Goal: Transaction & Acquisition: Subscribe to service/newsletter

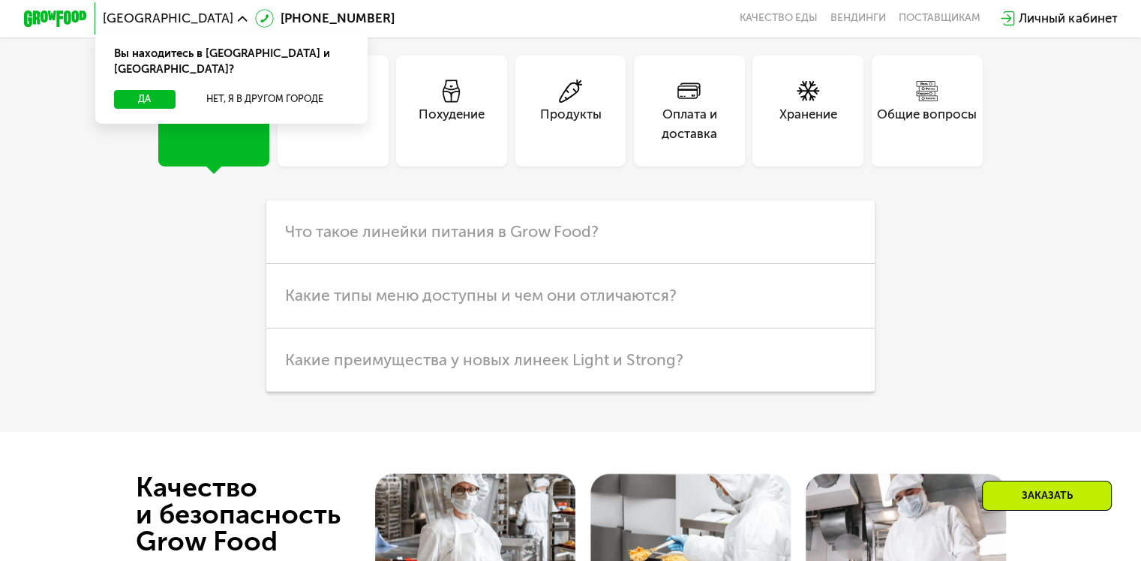
scroll to position [2979, 0]
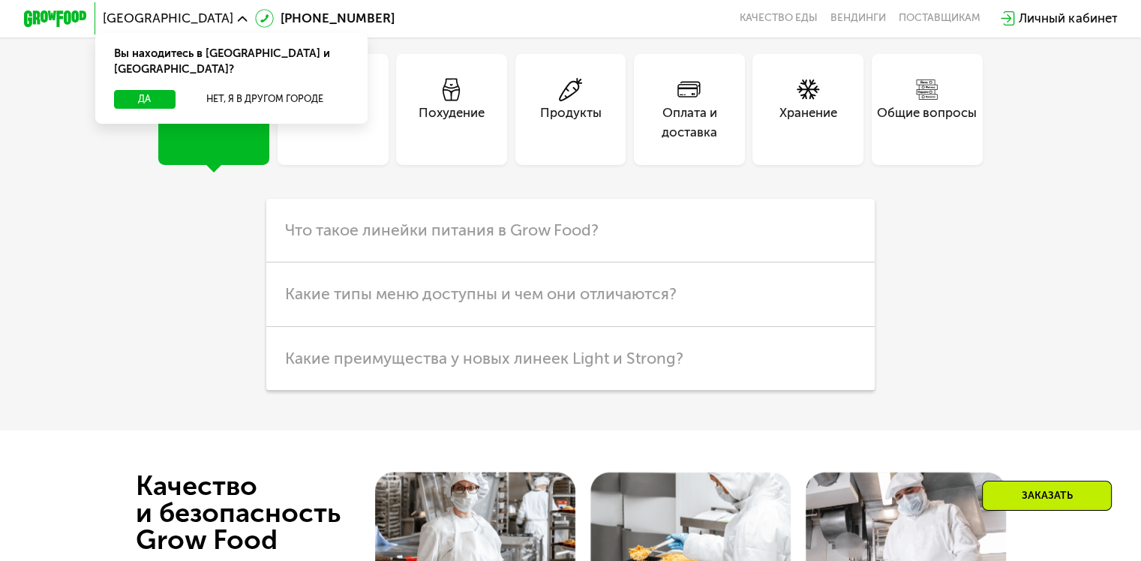
click at [479, 121] on div "Похудение" at bounding box center [452, 123] width 66 height 38
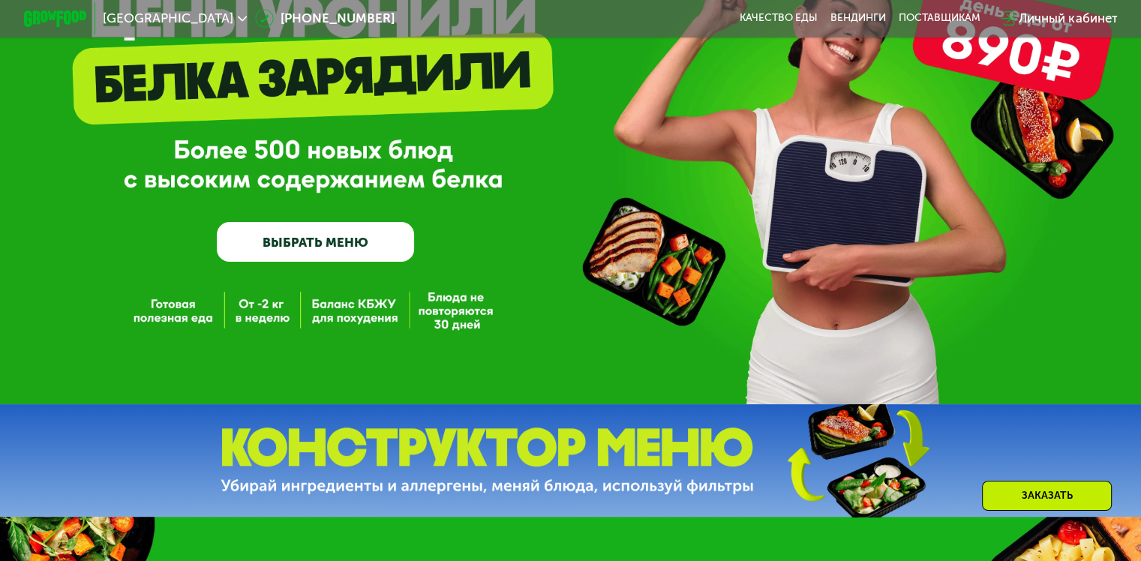
scroll to position [0, 0]
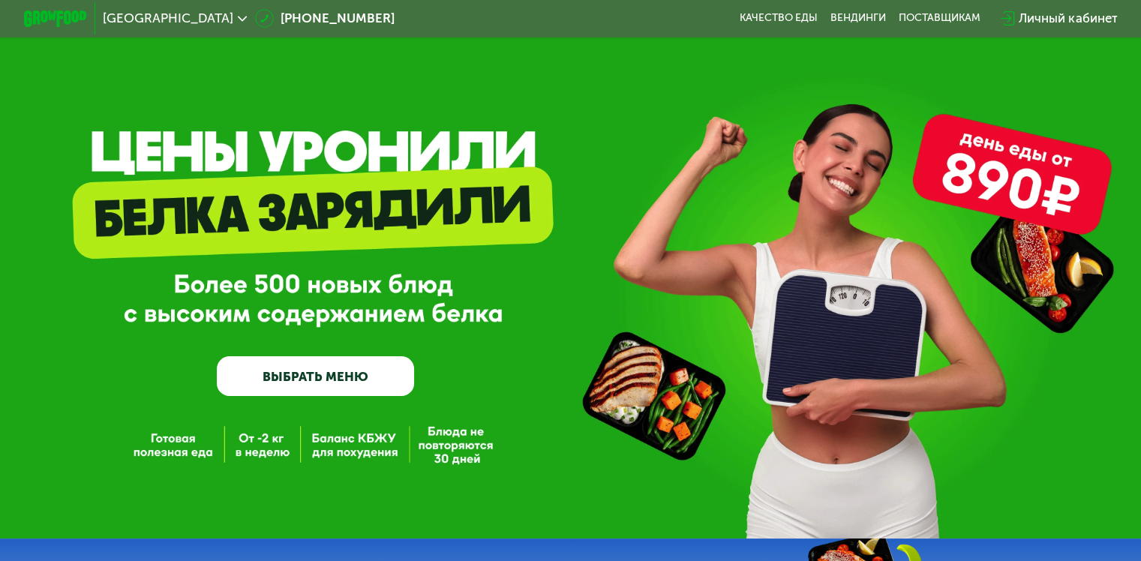
click at [338, 381] on link "ВЫБРАТЬ МЕНЮ" at bounding box center [315, 376] width 197 height 40
click at [309, 385] on link "ВЫБРАТЬ МЕНЮ" at bounding box center [315, 376] width 197 height 40
click at [334, 380] on link "ВЫБРАТЬ МЕНЮ" at bounding box center [315, 376] width 197 height 40
click at [349, 373] on link "ВЫБРАТЬ МЕНЮ" at bounding box center [315, 376] width 197 height 40
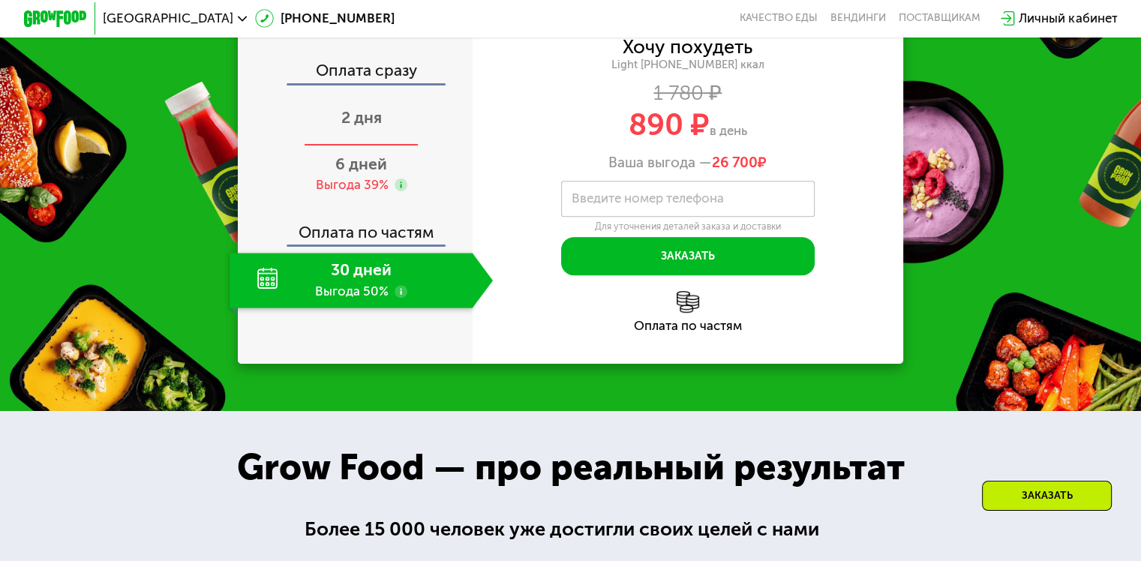
scroll to position [747, 0]
click at [395, 298] on use at bounding box center [401, 291] width 13 height 13
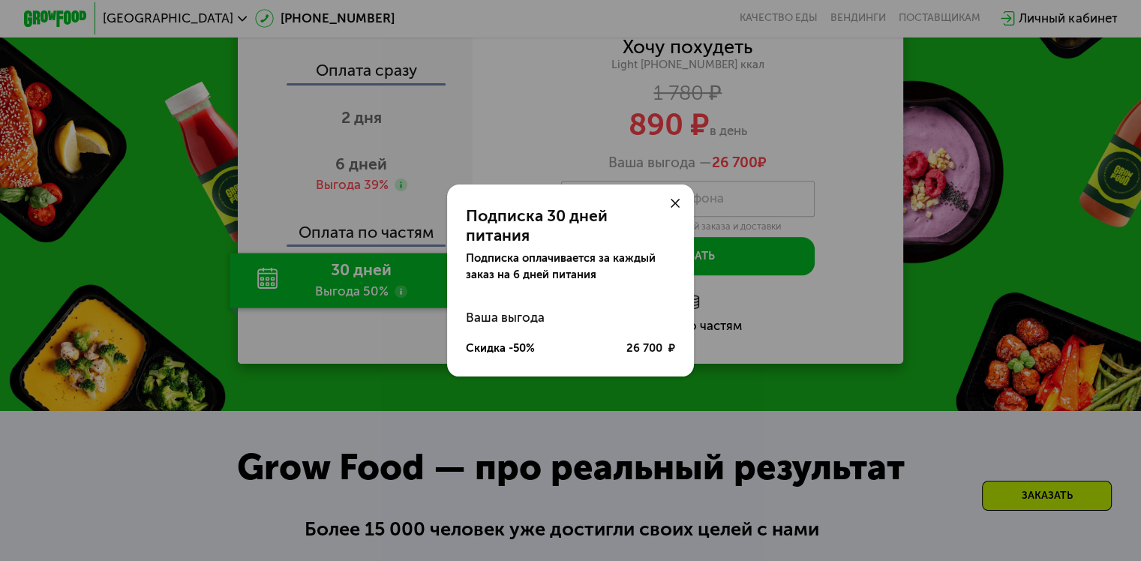
click at [422, 338] on div "Подписка 30 дней питания Подписка оплачивается за каждый заказ на 6 дней питани…" at bounding box center [570, 280] width 1141 height 561
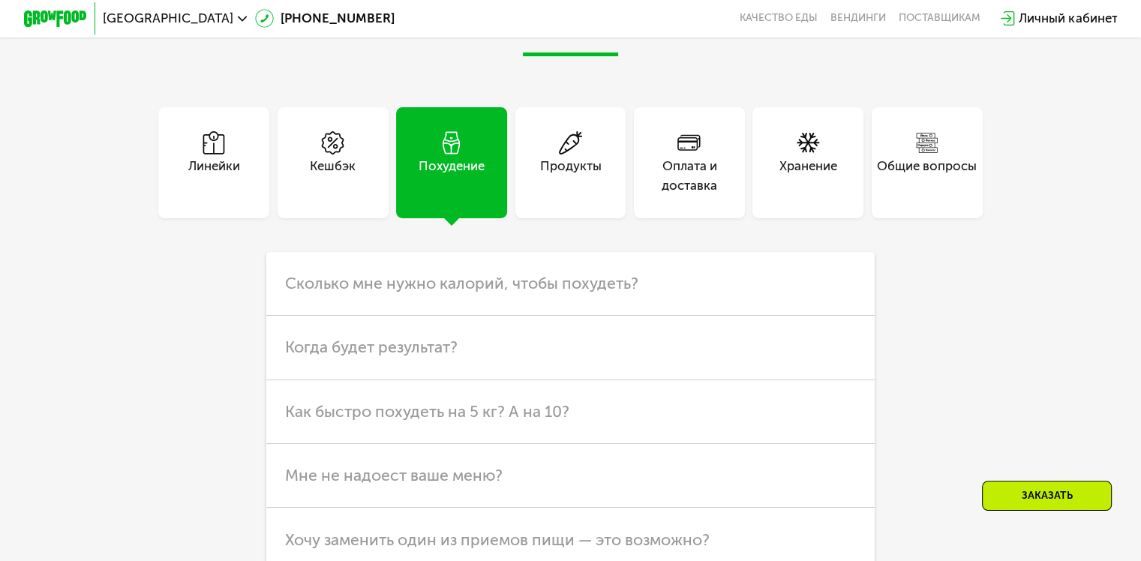
scroll to position [2926, 0]
click at [615, 181] on div "Продукты" at bounding box center [570, 162] width 111 height 111
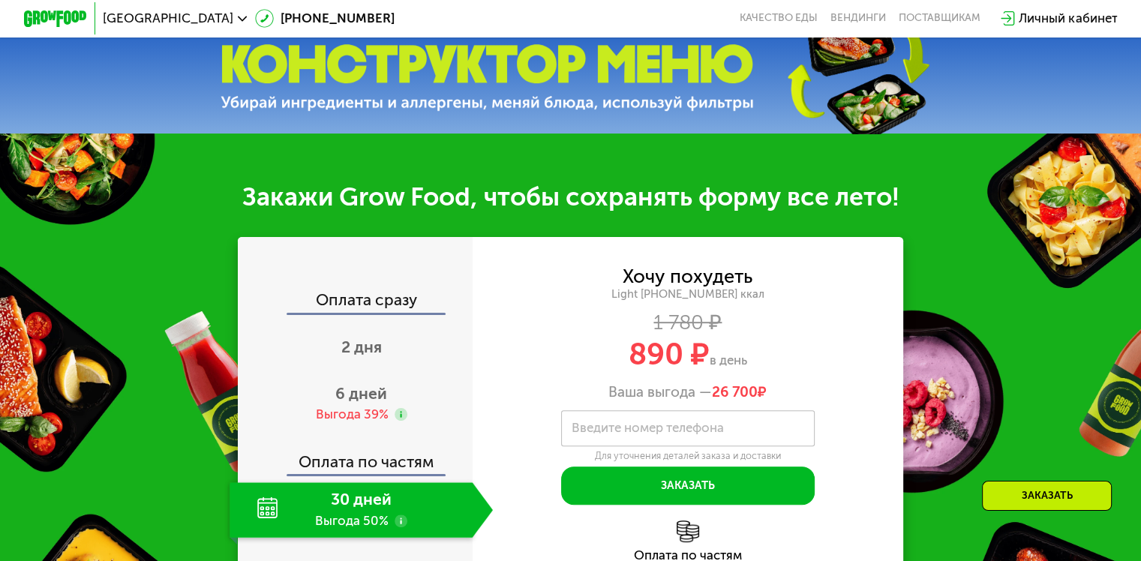
scroll to position [516, 0]
